Goal: Navigation & Orientation: Find specific page/section

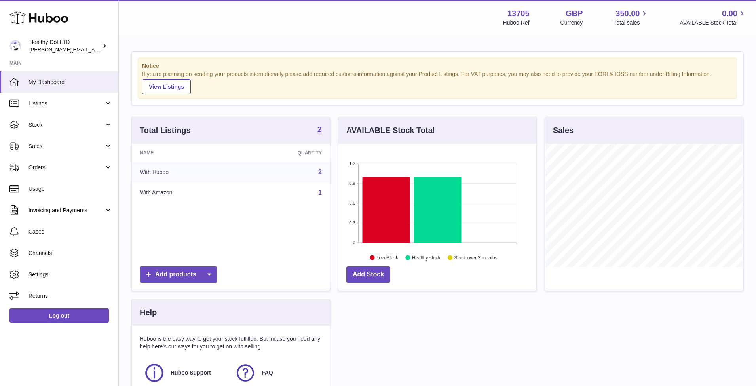
scroll to position [124, 198]
click at [63, 165] on span "Orders" at bounding box center [67, 168] width 76 height 8
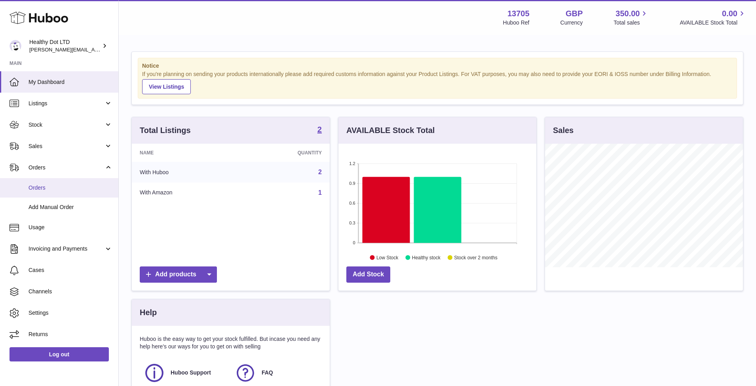
click at [60, 186] on span "Orders" at bounding box center [71, 188] width 84 height 8
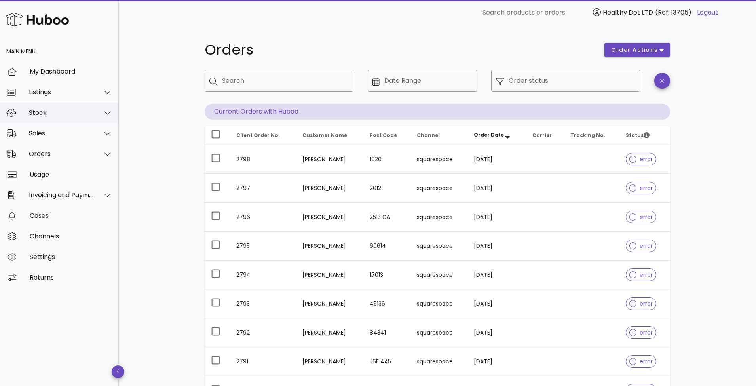
click at [74, 114] on div "Stock" at bounding box center [61, 113] width 65 height 8
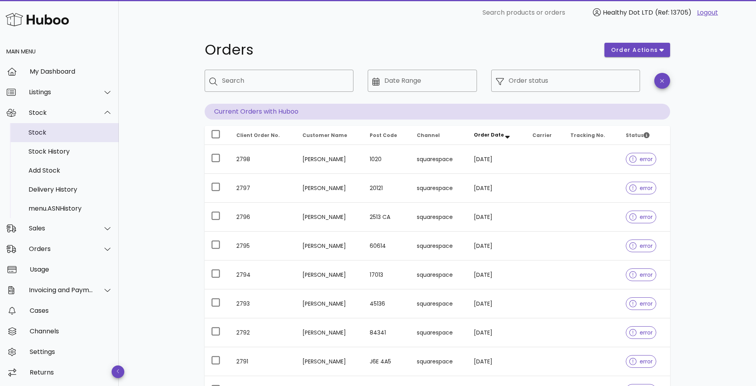
click at [74, 128] on div "Stock" at bounding box center [71, 132] width 84 height 17
